Goal: Information Seeking & Learning: Learn about a topic

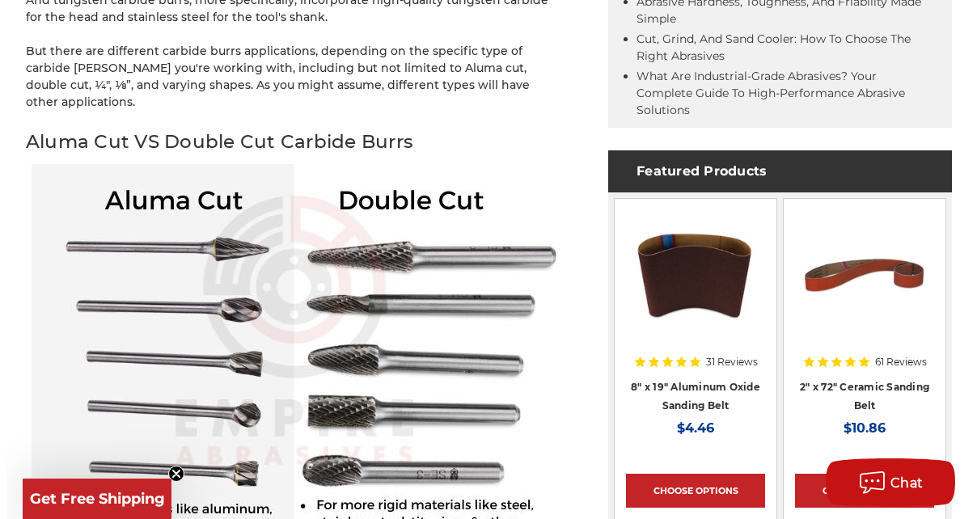
scroll to position [895, 0]
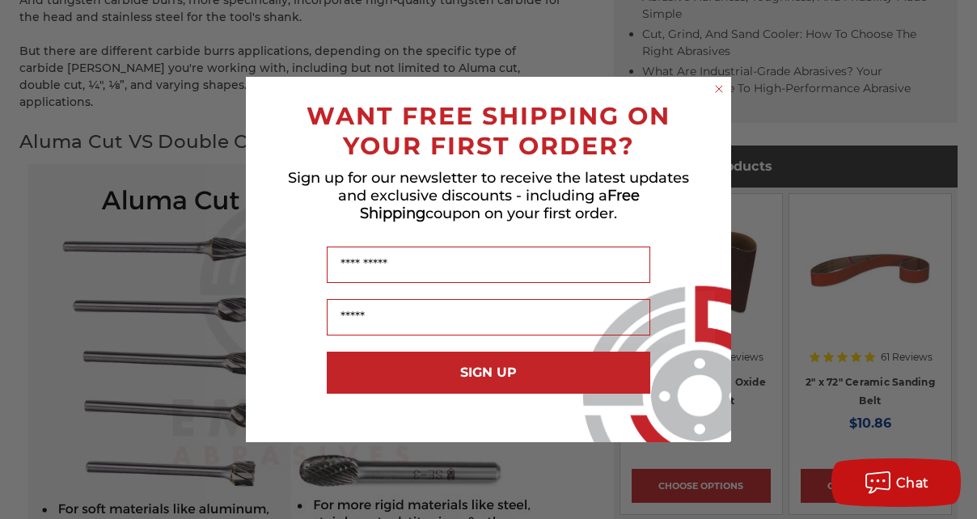
drag, startPoint x: 715, startPoint y: 87, endPoint x: 730, endPoint y: 87, distance: 15.4
click at [715, 88] on circle "Close dialog" at bounding box center [719, 89] width 15 height 15
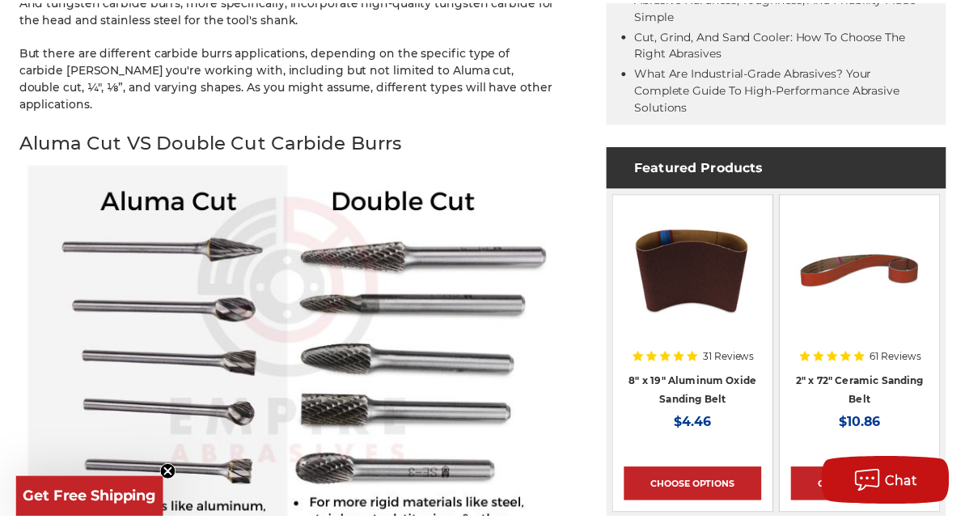
scroll to position [890, 0]
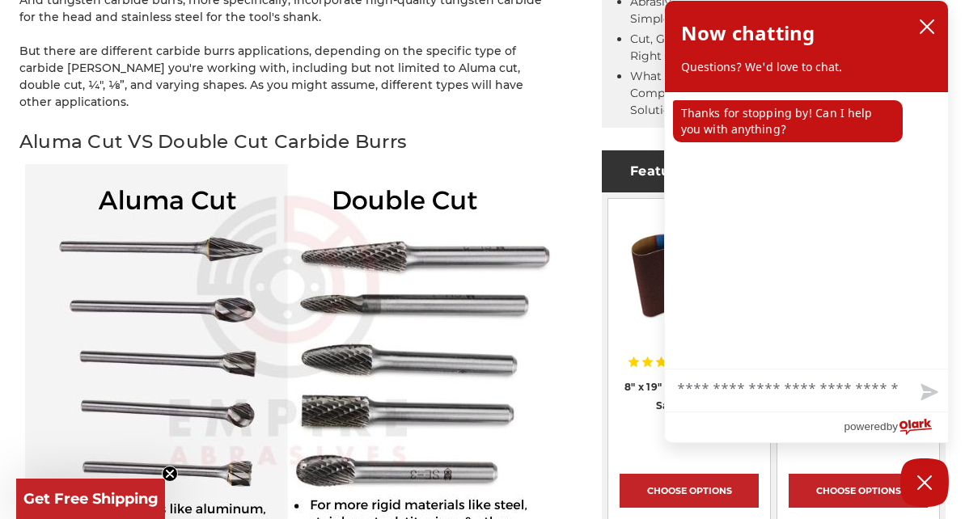
click at [36, 164] on img at bounding box center [288, 427] width 526 height 526
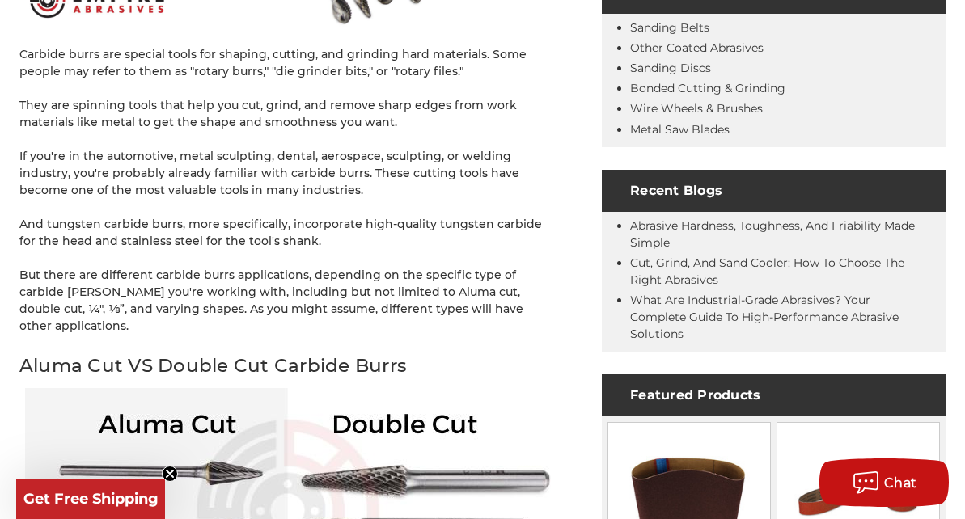
scroll to position [647, 0]
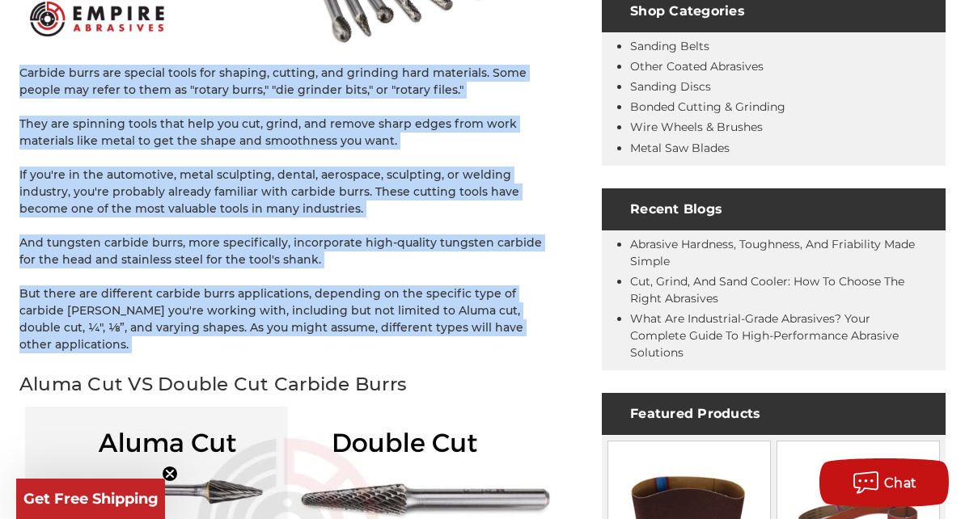
drag, startPoint x: 17, startPoint y: 69, endPoint x: 19, endPoint y: 343, distance: 274.2
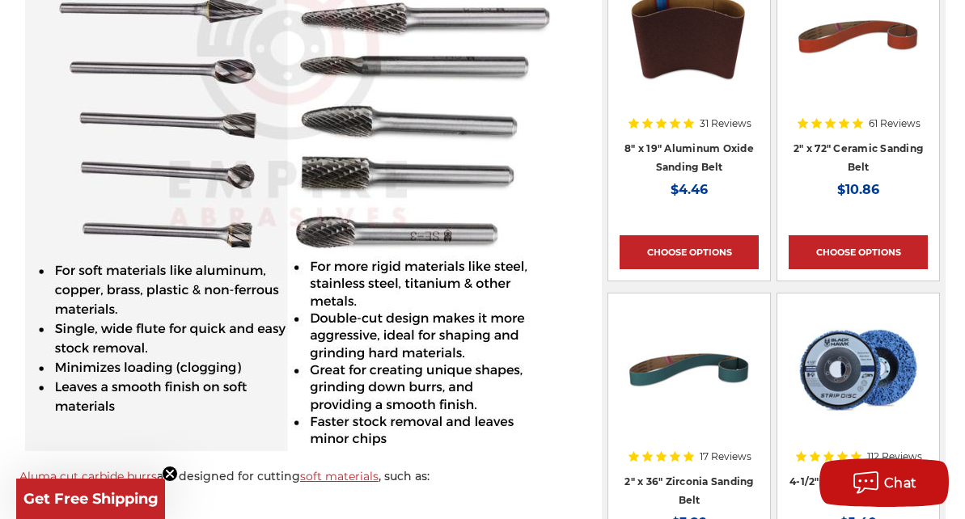
scroll to position [1294, 0]
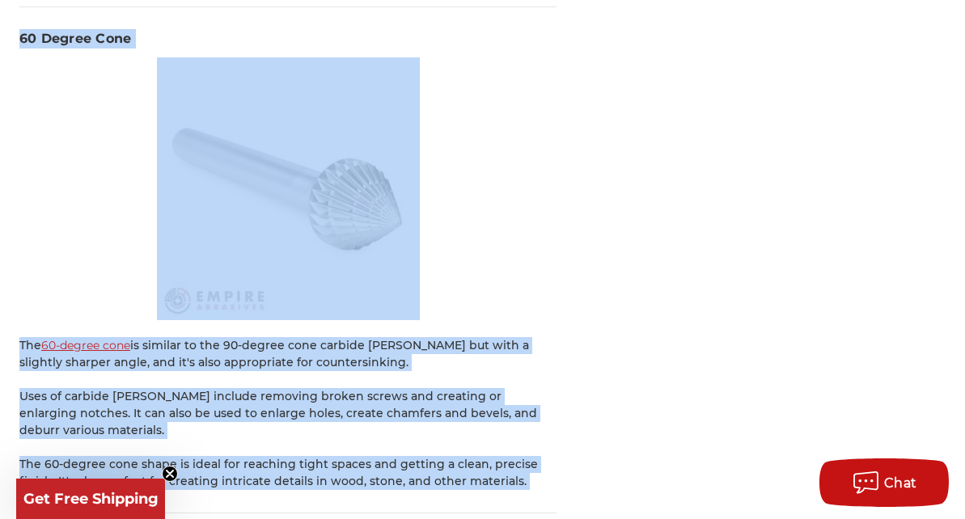
scroll to position [10029, 0]
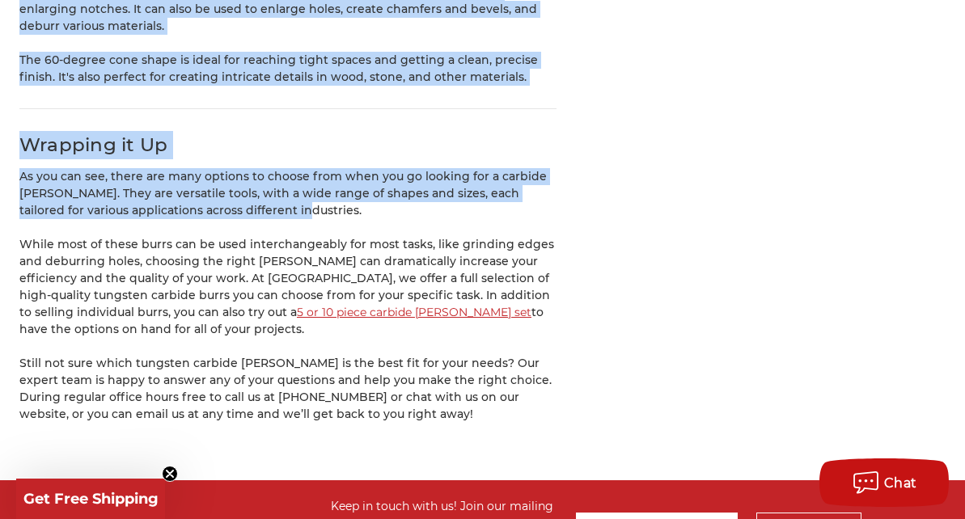
drag, startPoint x: 33, startPoint y: 325, endPoint x: 273, endPoint y: 40, distance: 372.5
drag, startPoint x: 273, startPoint y: 40, endPoint x: 235, endPoint y: 8, distance: 49.9
copy div "Aluminum Copper Brass Carbon fiber Plastic Magnesium Rubber Zinc Other non-ferr…"
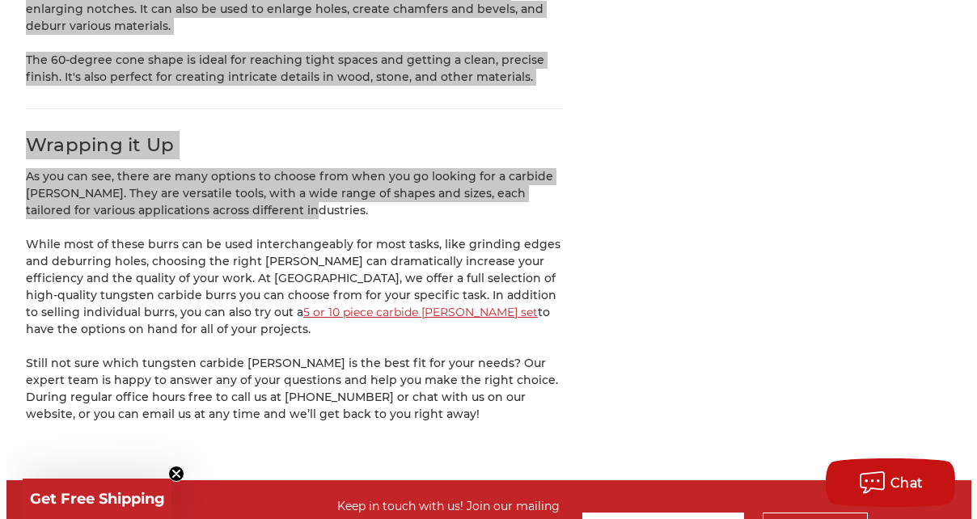
scroll to position [10034, 0]
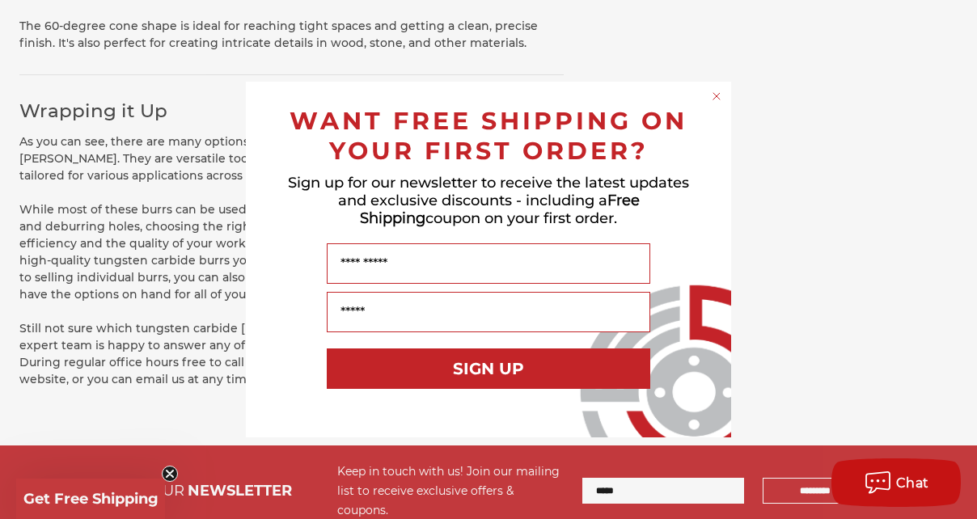
click at [718, 92] on circle "Close dialog" at bounding box center [716, 96] width 15 height 15
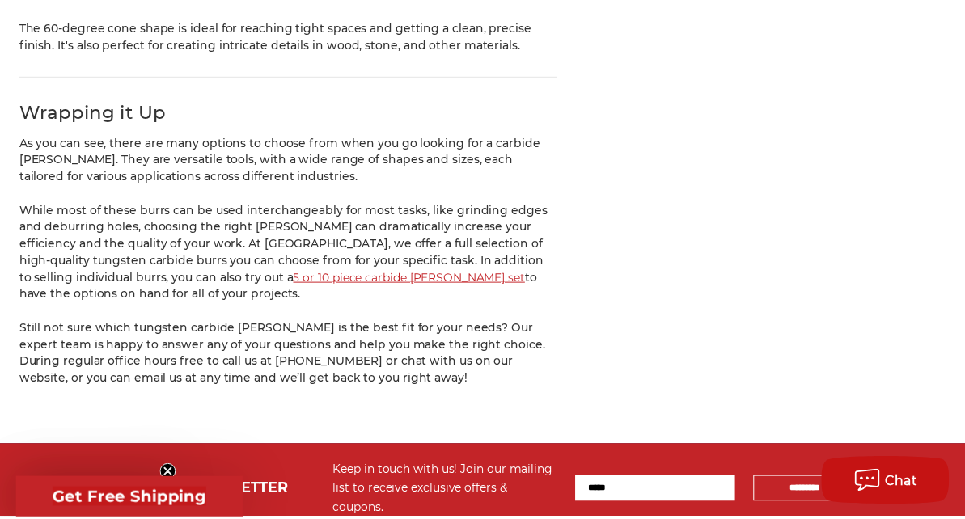
scroll to position [10029, 0]
